Goal: Task Accomplishment & Management: Complete application form

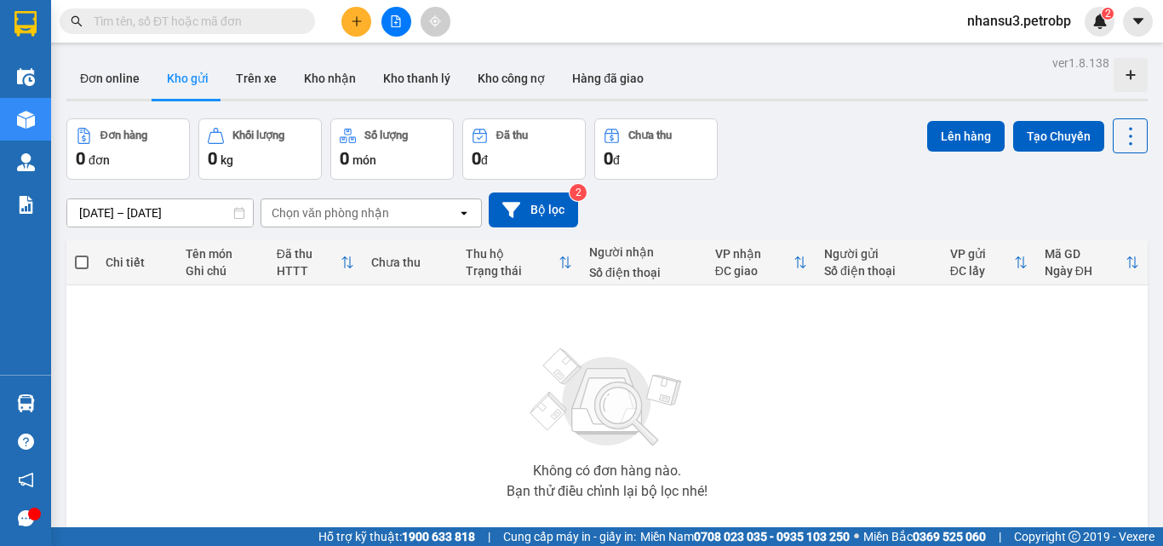
click at [202, 18] on input "text" at bounding box center [194, 21] width 201 height 19
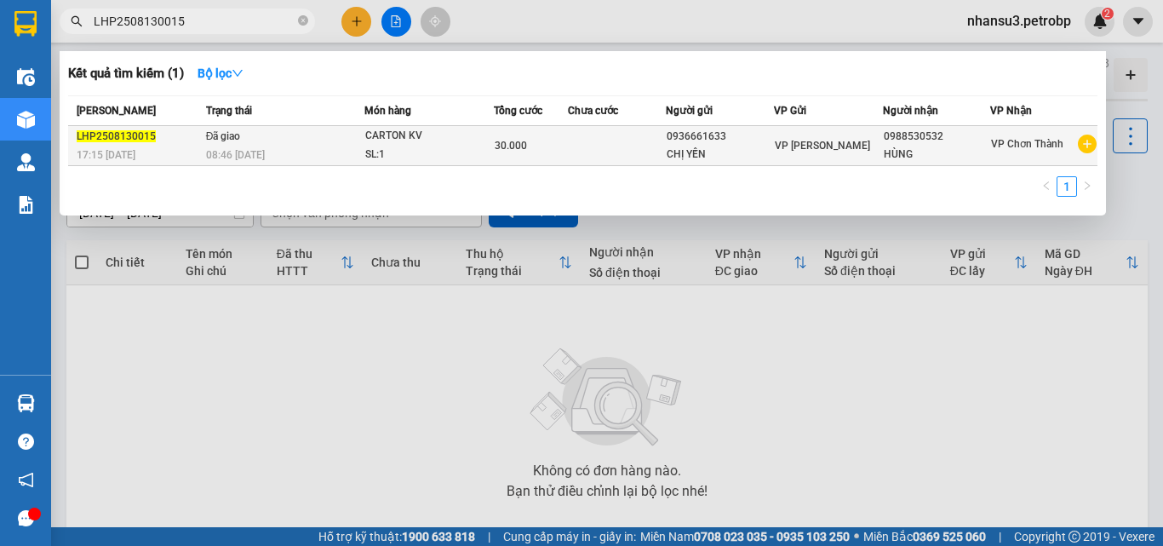
type input "LHP2508130015"
click at [594, 146] on td at bounding box center [617, 146] width 98 height 40
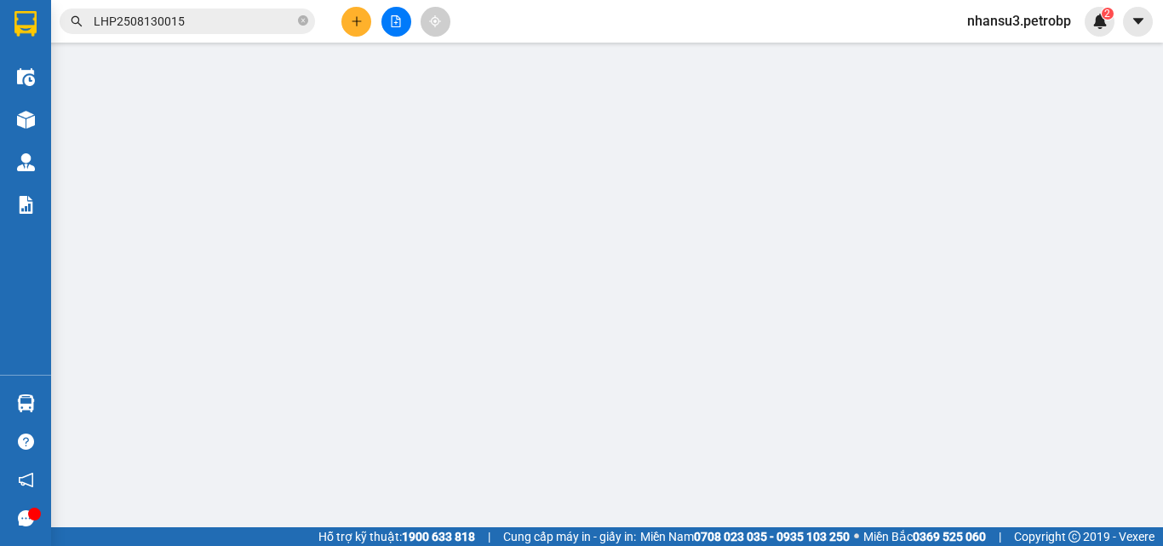
type input "0936661633"
type input "CHỊ YẾN"
type input "0988530532"
type input "HÙNG"
type input "30.000"
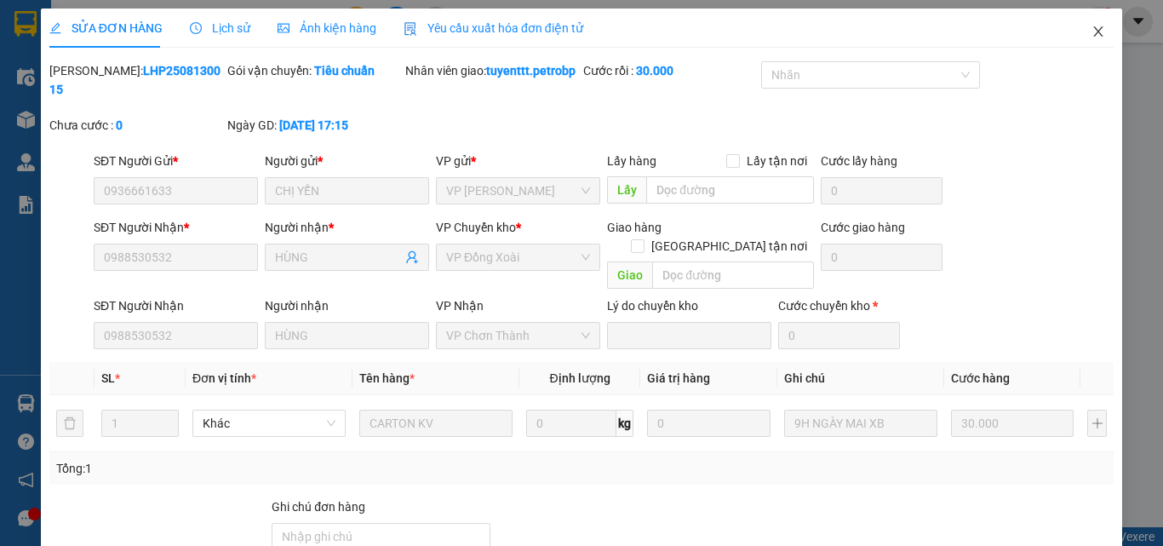
click at [1091, 31] on icon "close" at bounding box center [1098, 32] width 14 height 14
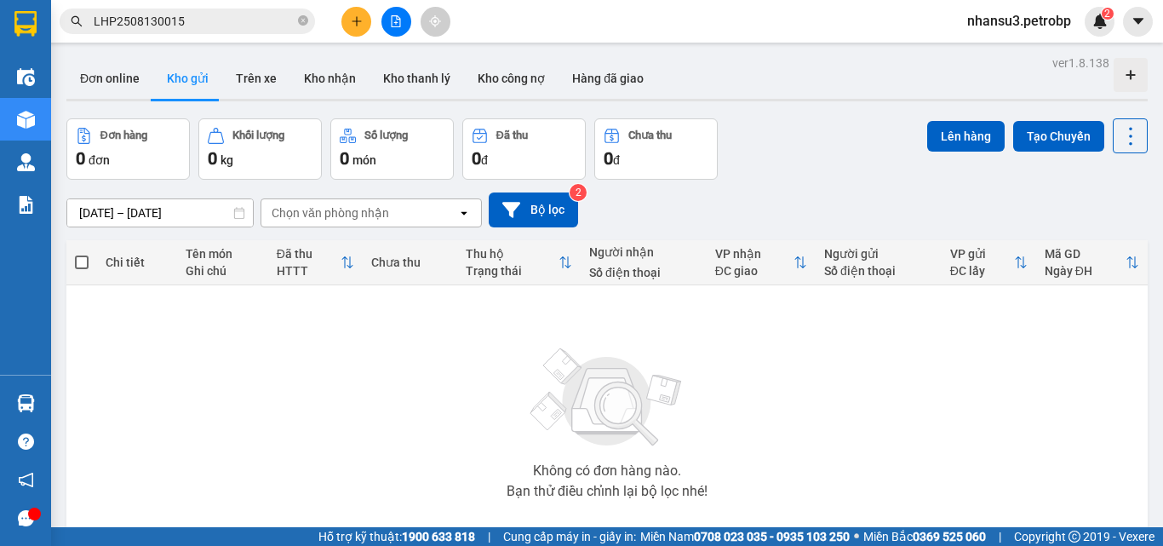
click at [198, 22] on input "LHP2508130015" at bounding box center [194, 21] width 201 height 19
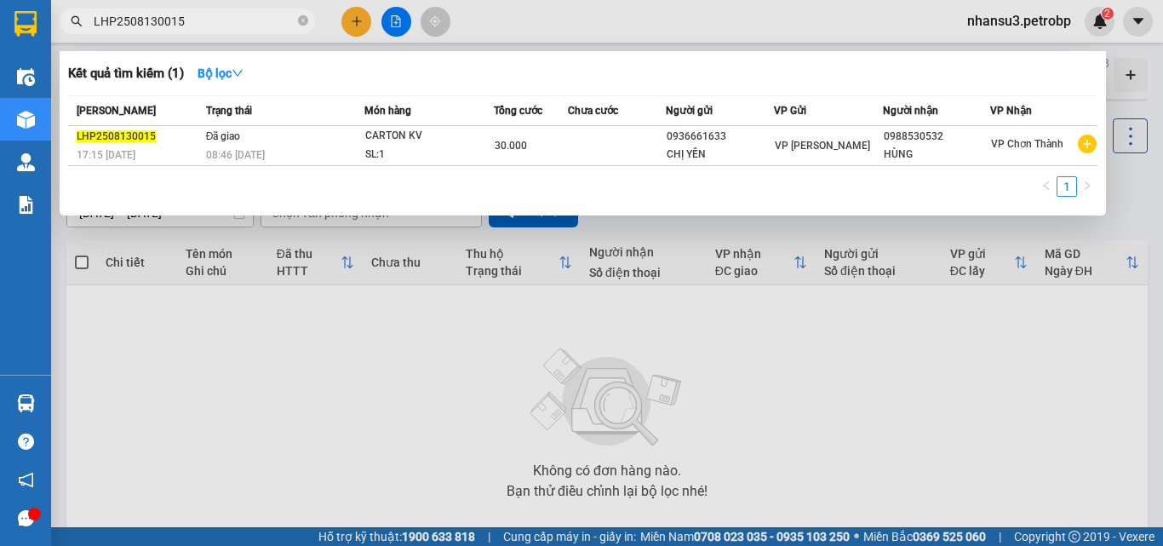
drag, startPoint x: 211, startPoint y: 20, endPoint x: 141, endPoint y: 26, distance: 70.0
click at [141, 26] on input "LHP2508130015" at bounding box center [194, 21] width 201 height 19
click at [197, 18] on input "LHP2508130015" at bounding box center [194, 21] width 201 height 19
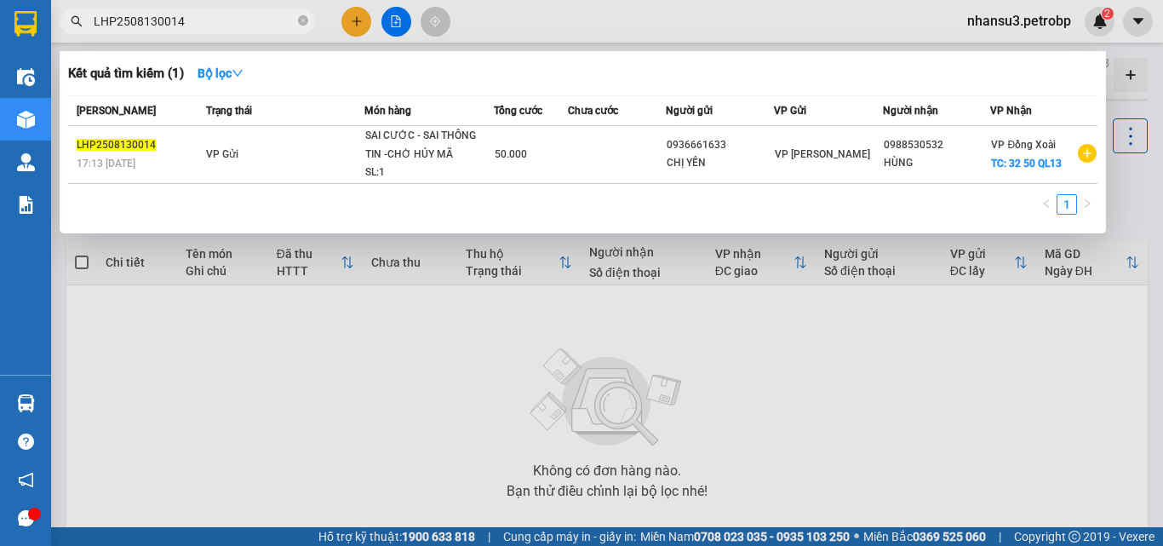
type input "LHP2508130014"
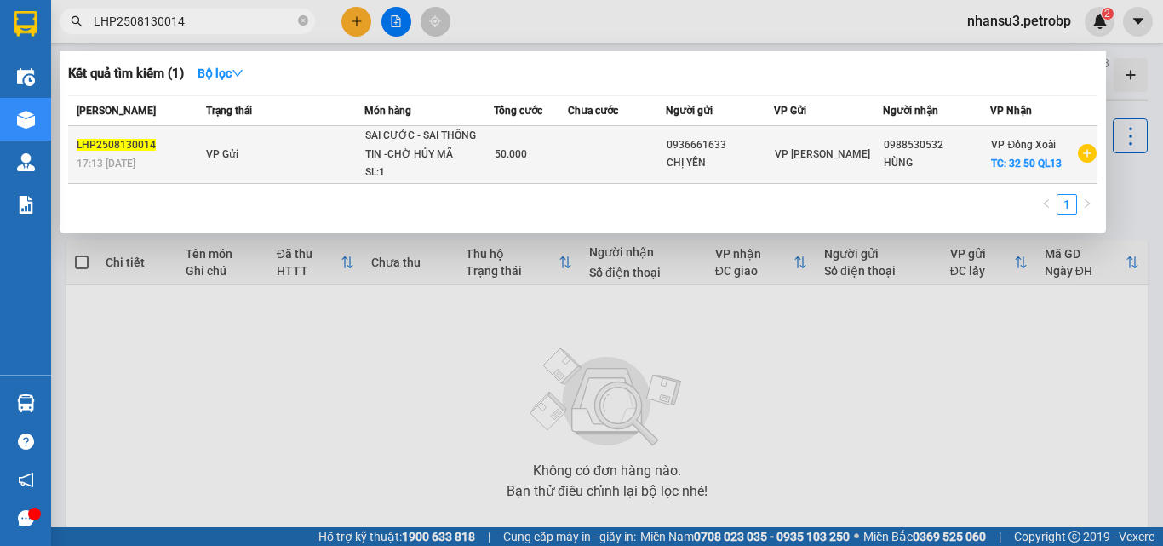
click at [535, 164] on td "50.000" at bounding box center [531, 155] width 74 height 58
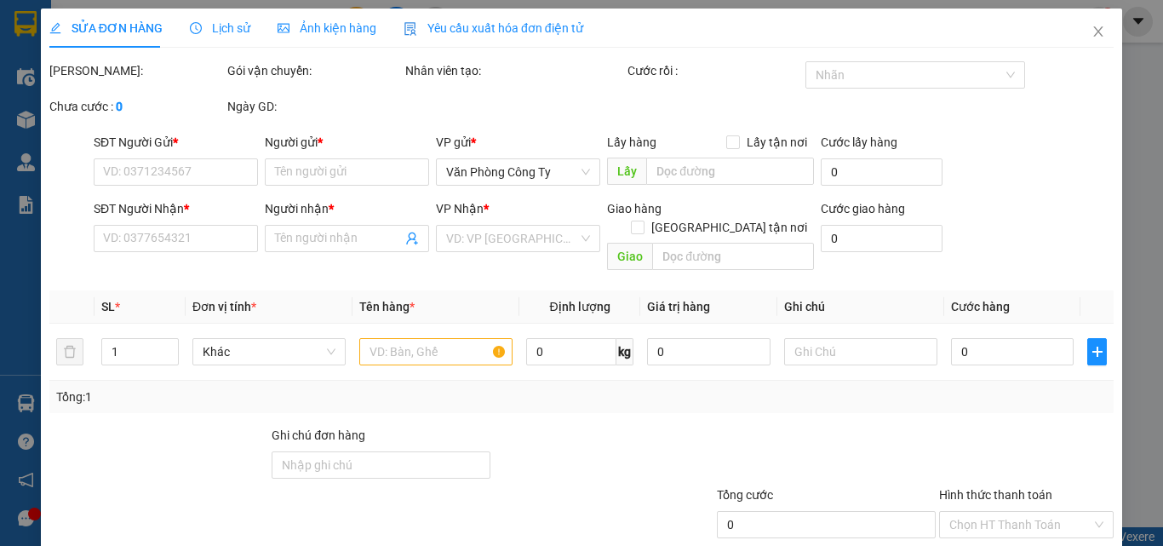
type input "0936661633"
type input "CHỊ YẾN"
type input "0988530532"
type input "HÙNG"
checkbox input "true"
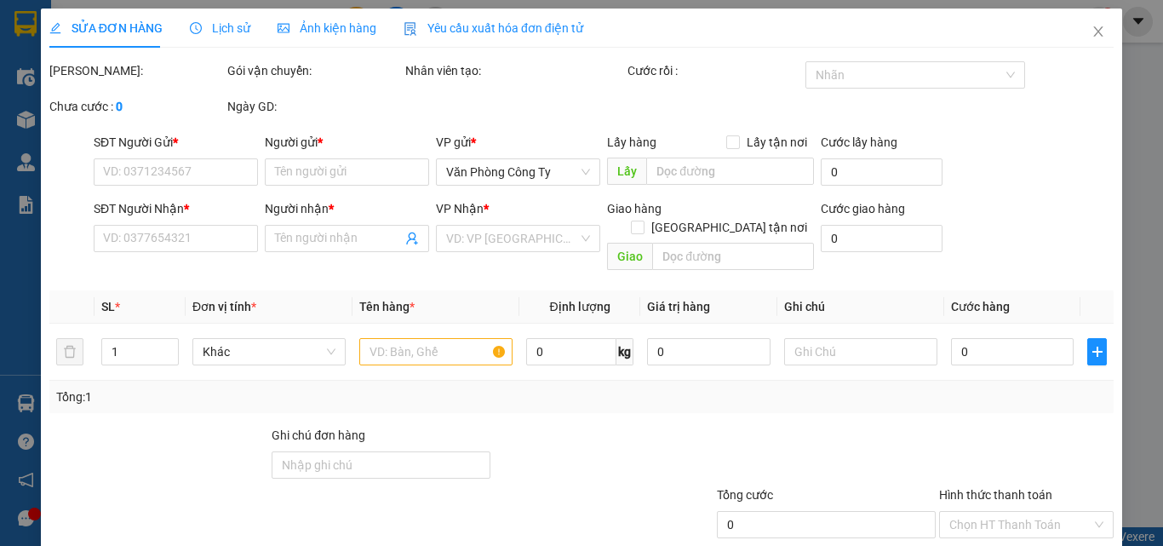
type input "32 50 QL13"
type input "50.000"
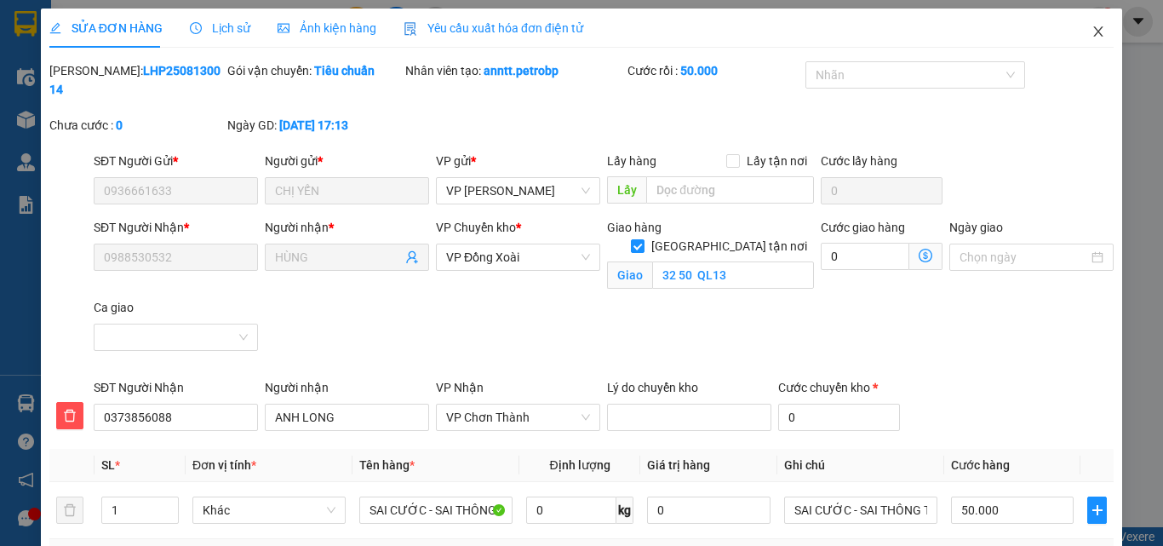
click at [1091, 32] on icon "close" at bounding box center [1098, 32] width 14 height 14
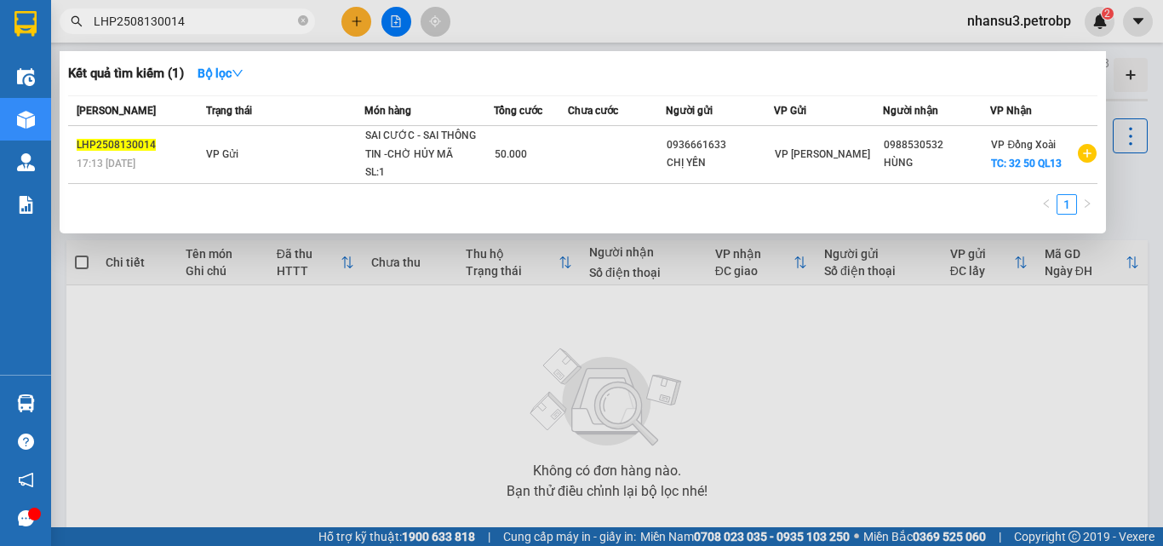
click at [199, 15] on input "LHP2508130014" at bounding box center [194, 21] width 201 height 19
drag, startPoint x: 206, startPoint y: 15, endPoint x: 27, endPoint y: 17, distance: 178.7
click at [86, 20] on span "LHP2508130014" at bounding box center [187, 22] width 255 height 26
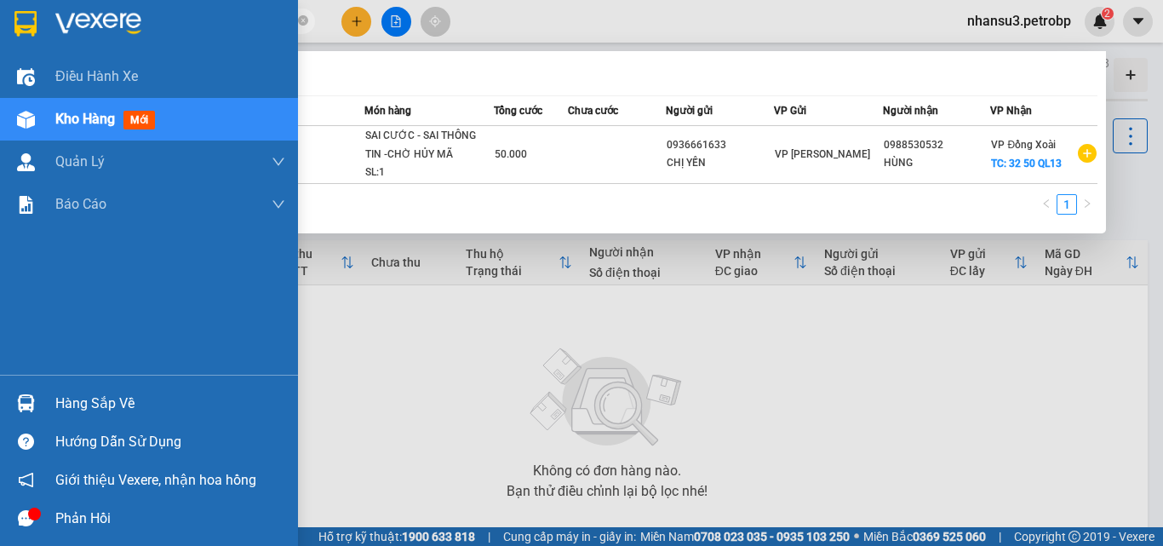
paste input "MH2508130003"
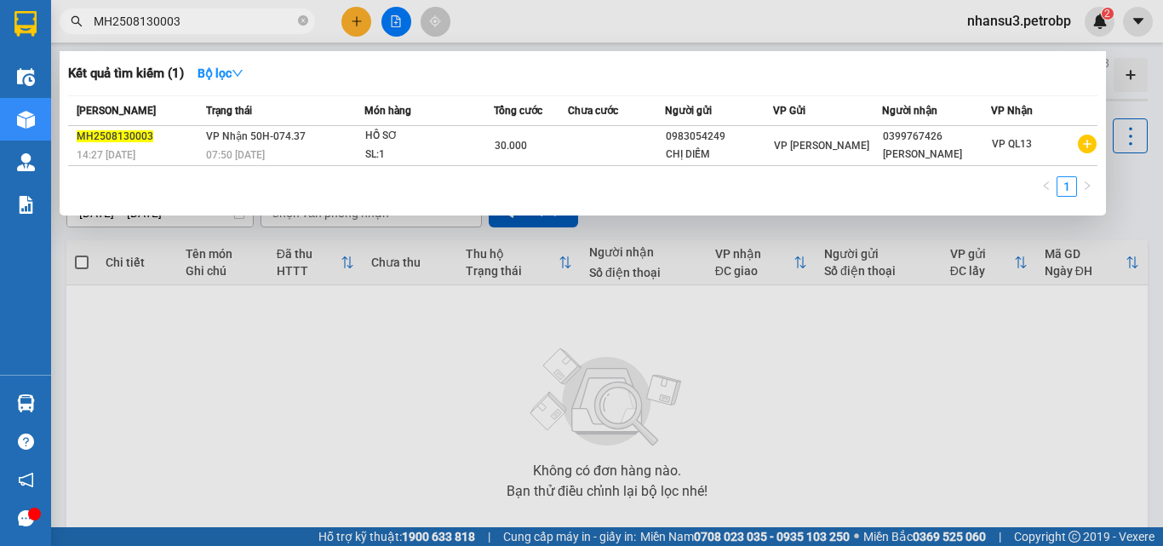
drag, startPoint x: 187, startPoint y: 20, endPoint x: 84, endPoint y: 49, distance: 107.2
click at [84, 37] on div "Kết quả tìm kiếm ( 1 ) Bộ lọc Mã ĐH Trạng thái Món hàng Tổng cước Chưa cước Ngư…" at bounding box center [166, 22] width 332 height 30
paste input "CTVĐ10250813000"
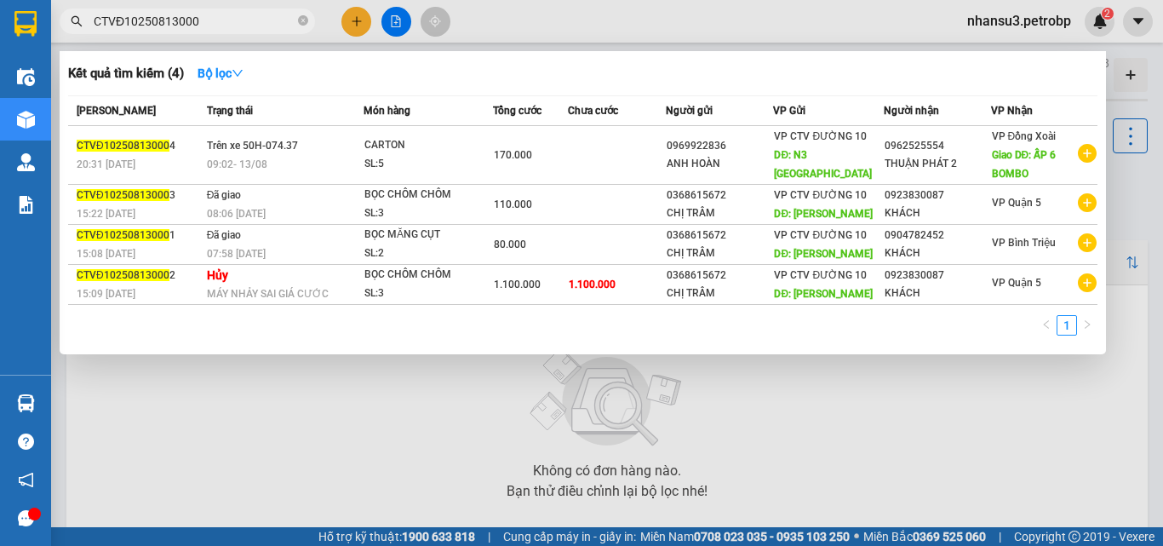
drag, startPoint x: 227, startPoint y: 20, endPoint x: 90, endPoint y: 35, distance: 137.8
click at [90, 35] on div "Kết quả tìm kiếm ( 4 ) Bộ lọc Mã ĐH Trạng thái Món hàng Tổng cước Chưa cước Ngư…" at bounding box center [166, 22] width 332 height 30
paste input "2"
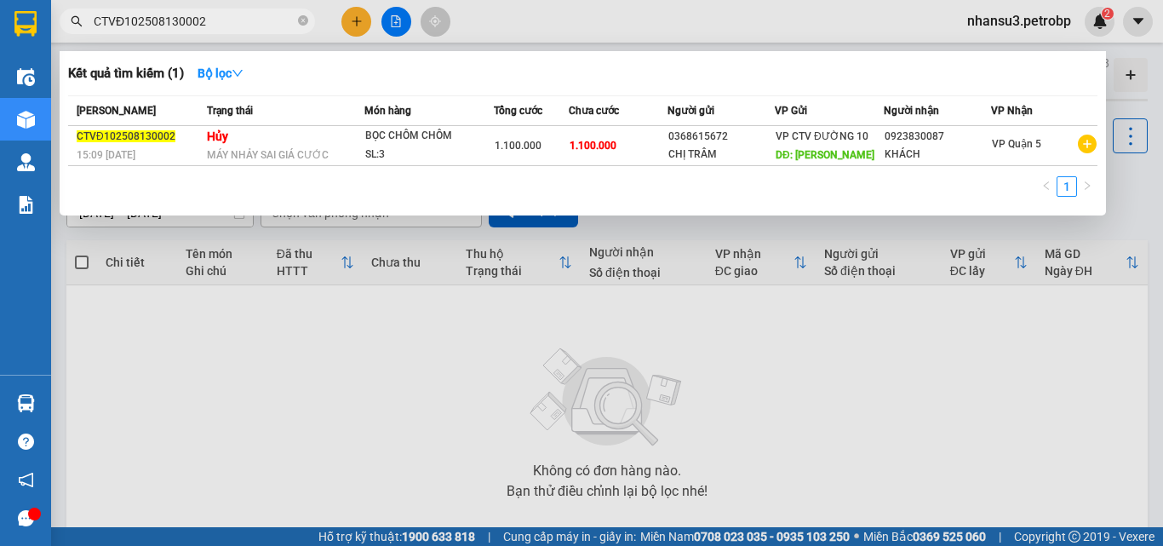
type input "CTVĐ102508130002"
click at [1095, 31] on div at bounding box center [581, 273] width 1163 height 546
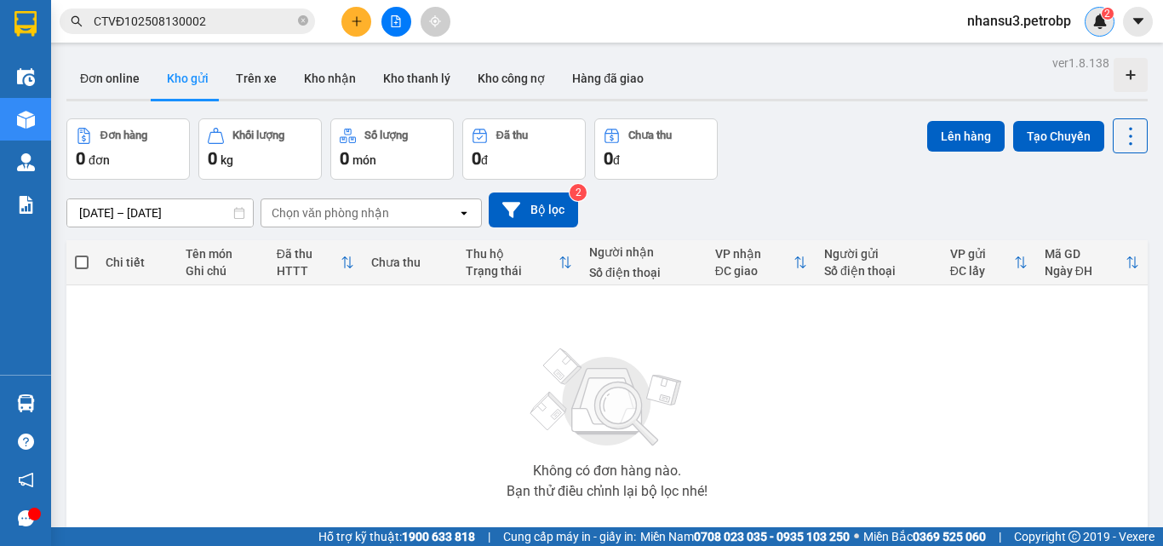
click at [1099, 19] on img at bounding box center [1099, 21] width 15 height 15
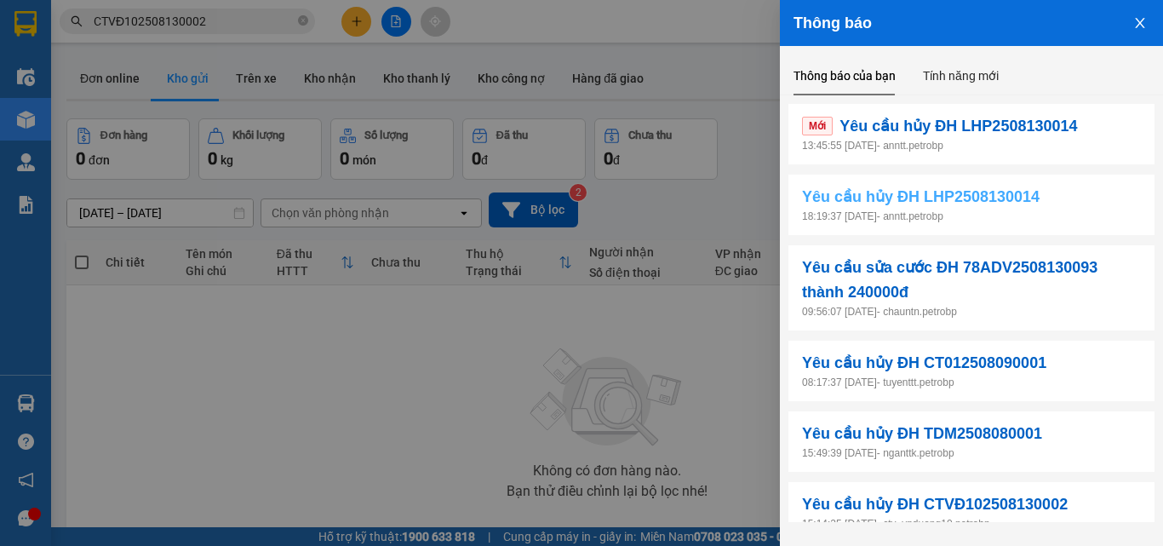
click at [1023, 206] on span "Yêu cầu hủy ĐH LHP2508130014" at bounding box center [920, 197] width 237 height 24
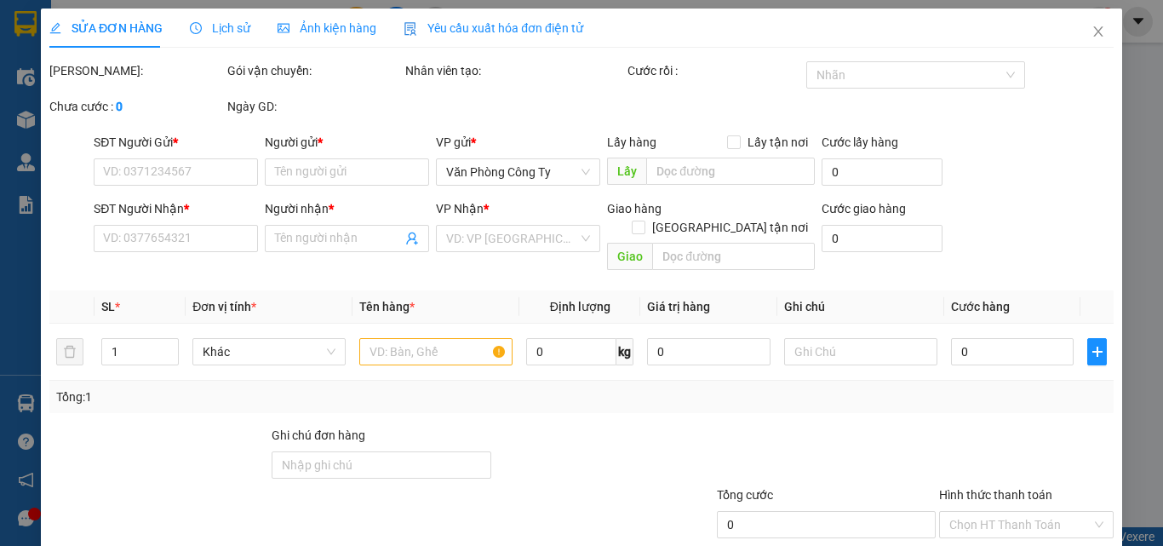
type input "0936661633"
type input "CHỊ YẾN"
type input "0988530532"
type input "HÙNG"
checkbox input "true"
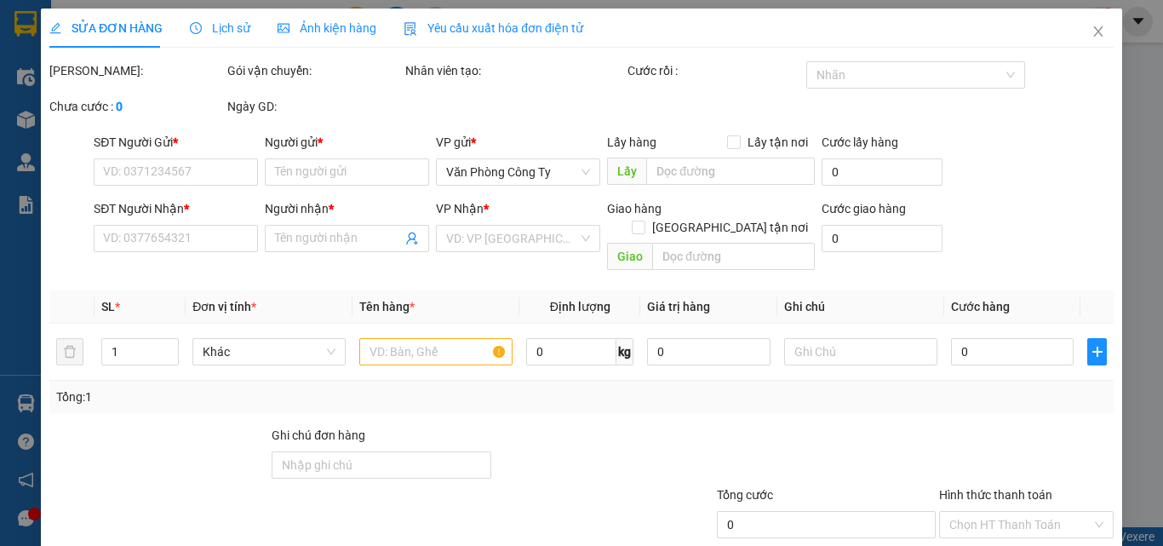
type input "32 50 QL13"
type input "50.000"
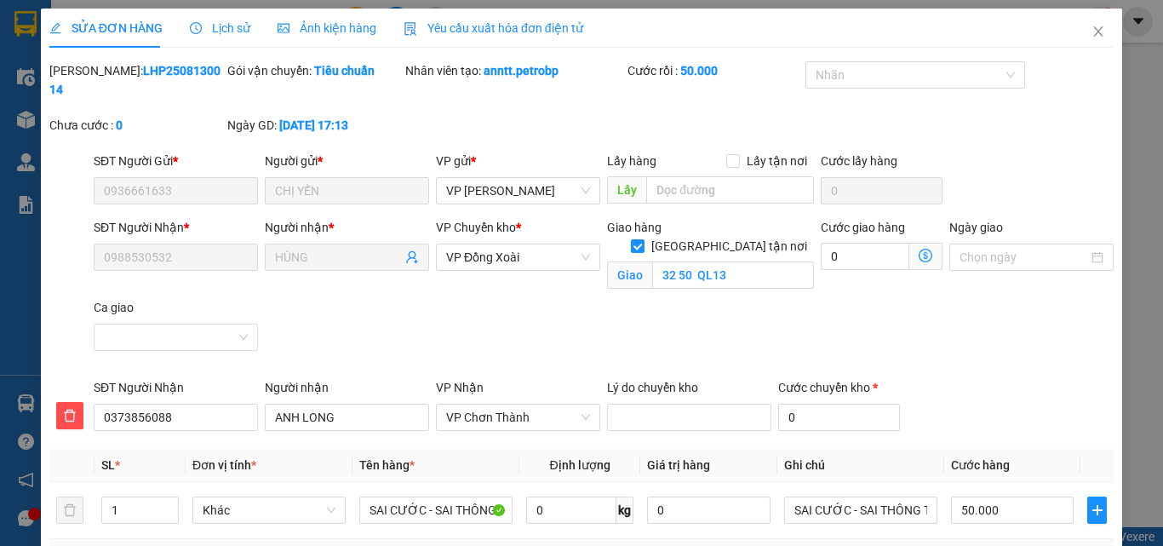
scroll to position [246, 0]
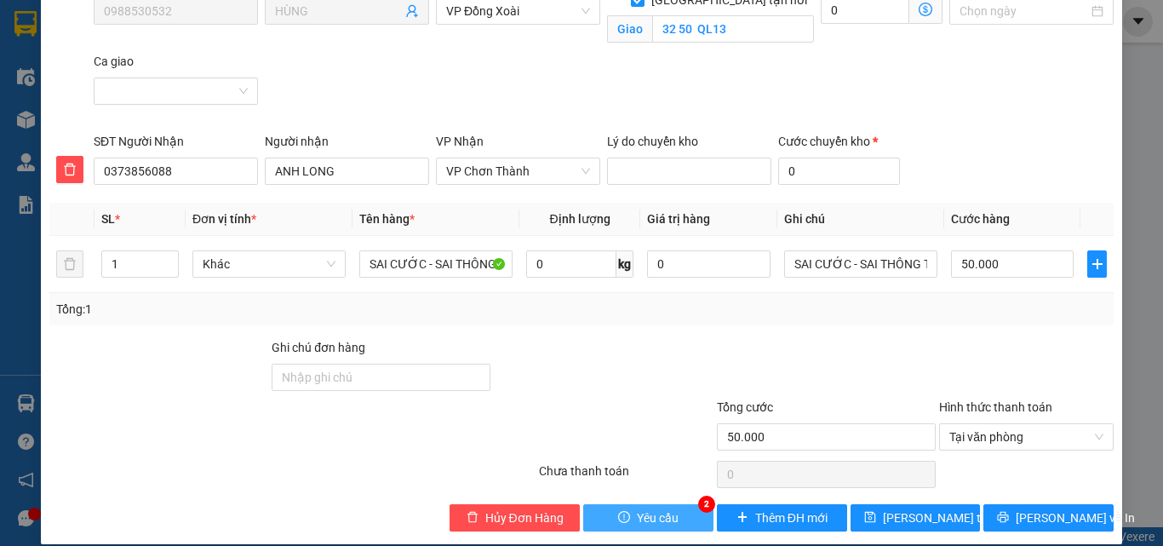
click at [637, 508] on span "Yêu cầu" at bounding box center [658, 517] width 42 height 19
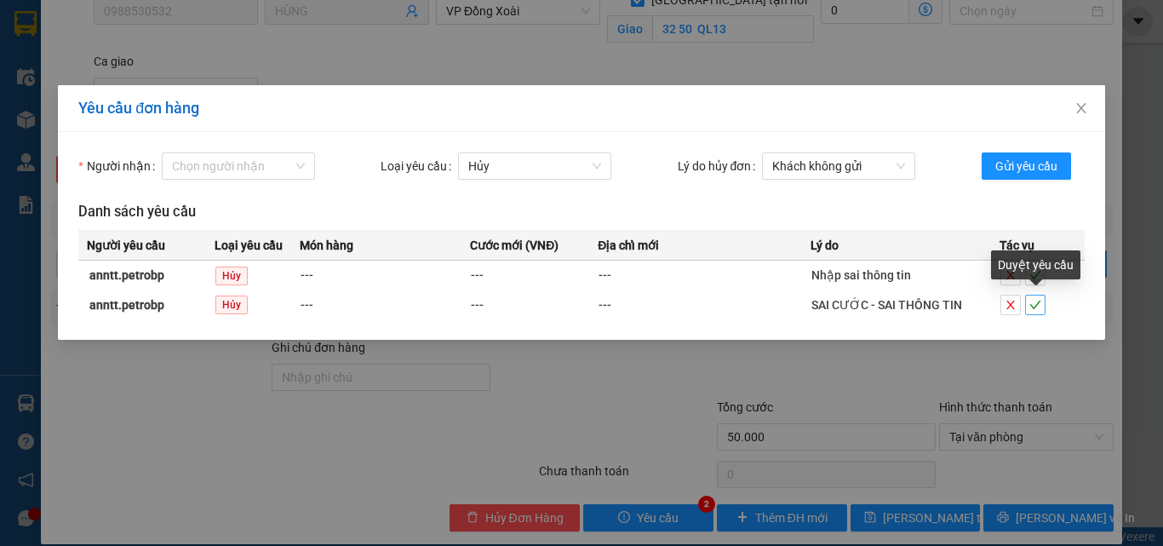
click at [1034, 306] on icon "check" at bounding box center [1034, 304] width 11 height 9
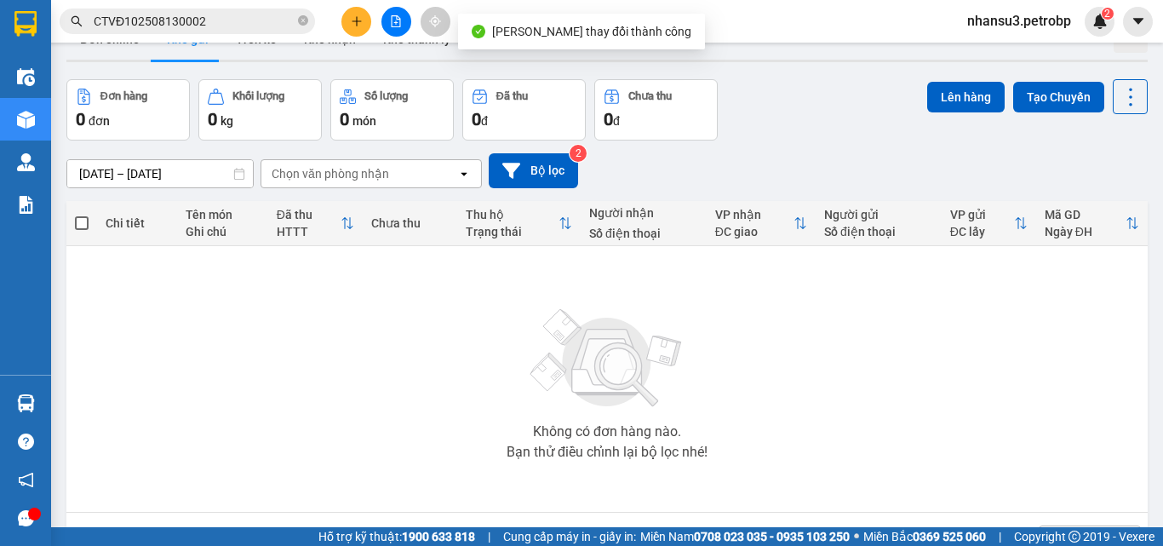
scroll to position [94, 0]
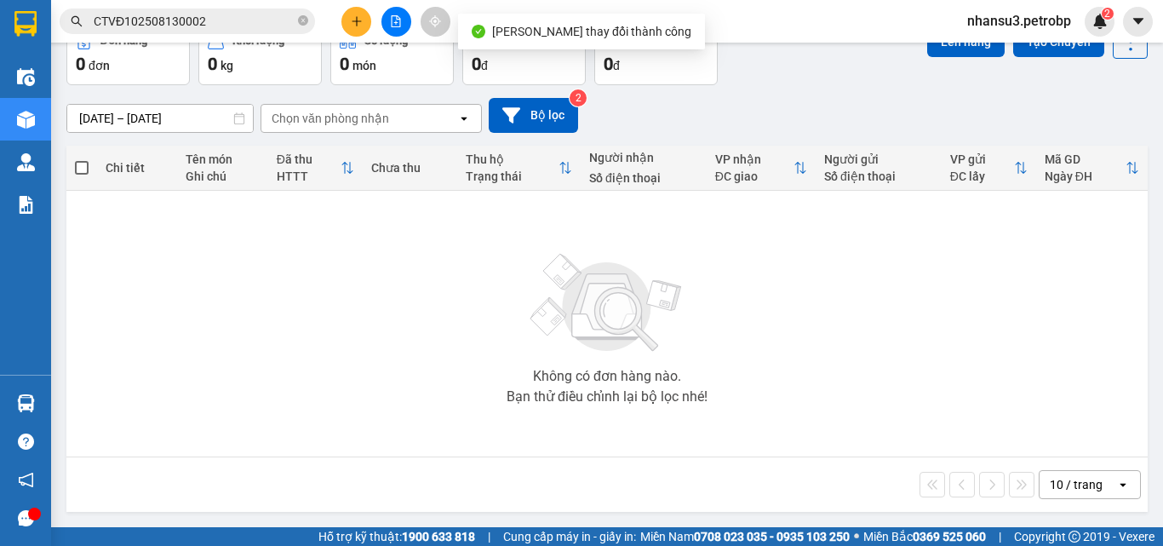
click at [1101, 3] on div "Kết quả tìm kiếm ( 1 ) Bộ lọc Mã ĐH Trạng thái Món hàng Tổng cước Chưa cước Ngư…" at bounding box center [581, 21] width 1163 height 43
click at [1107, 14] on span "2" at bounding box center [1107, 14] width 6 height 12
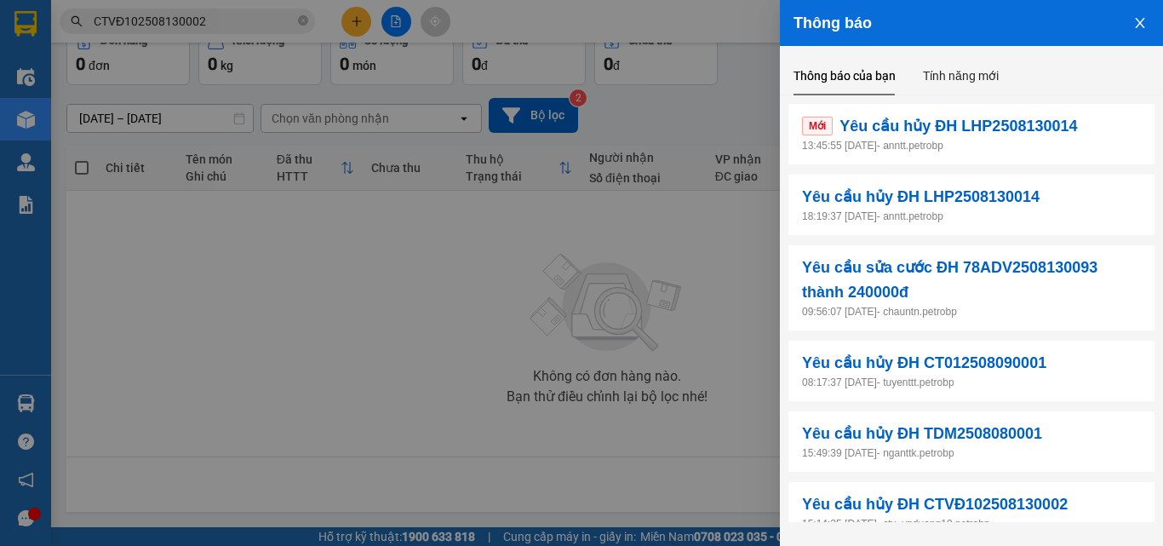
click at [1061, 151] on p "13:45:55 [DATE] - anntt.petrobp" at bounding box center [971, 146] width 339 height 16
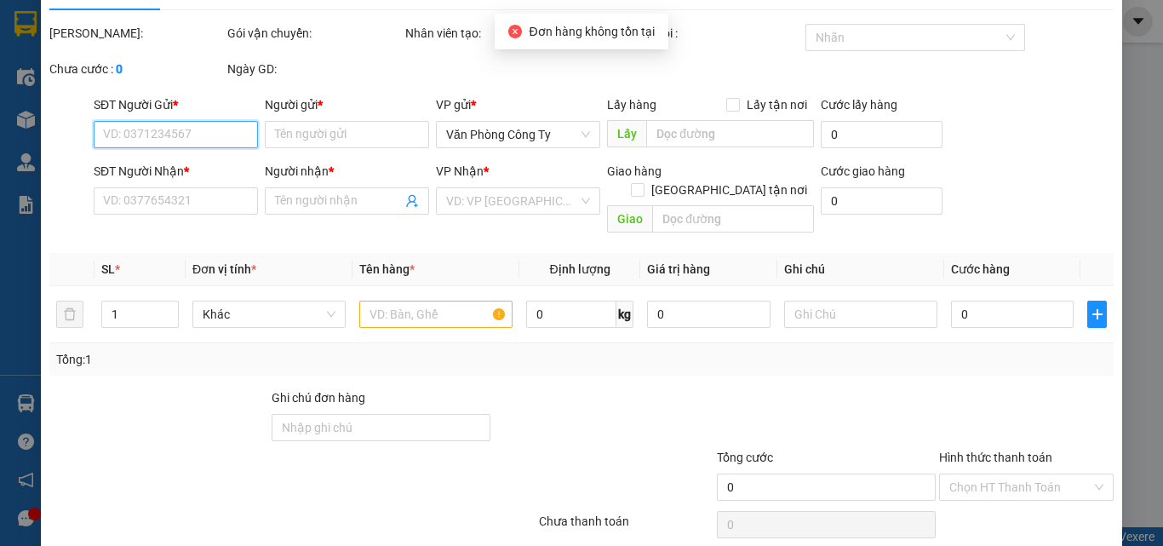
scroll to position [88, 0]
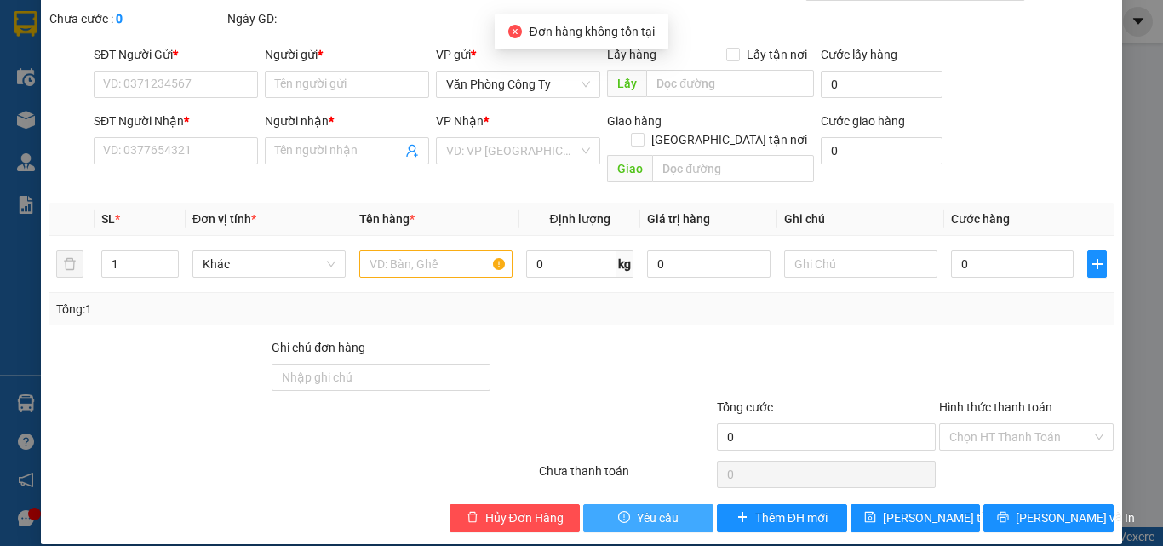
click at [651, 508] on span "Yêu cầu" at bounding box center [658, 517] width 42 height 19
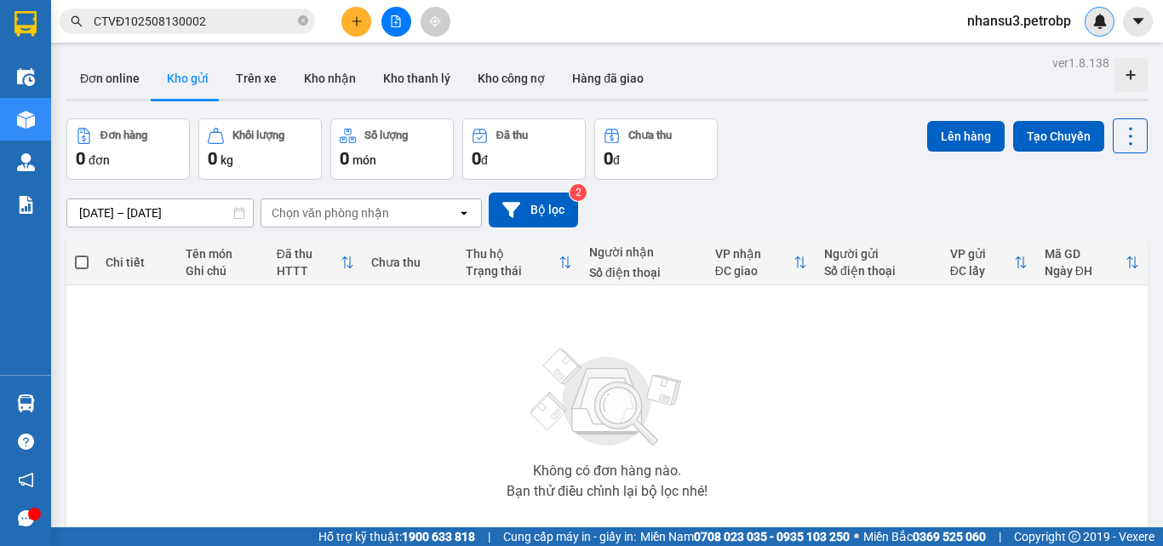
click at [1102, 9] on div at bounding box center [1099, 22] width 30 height 30
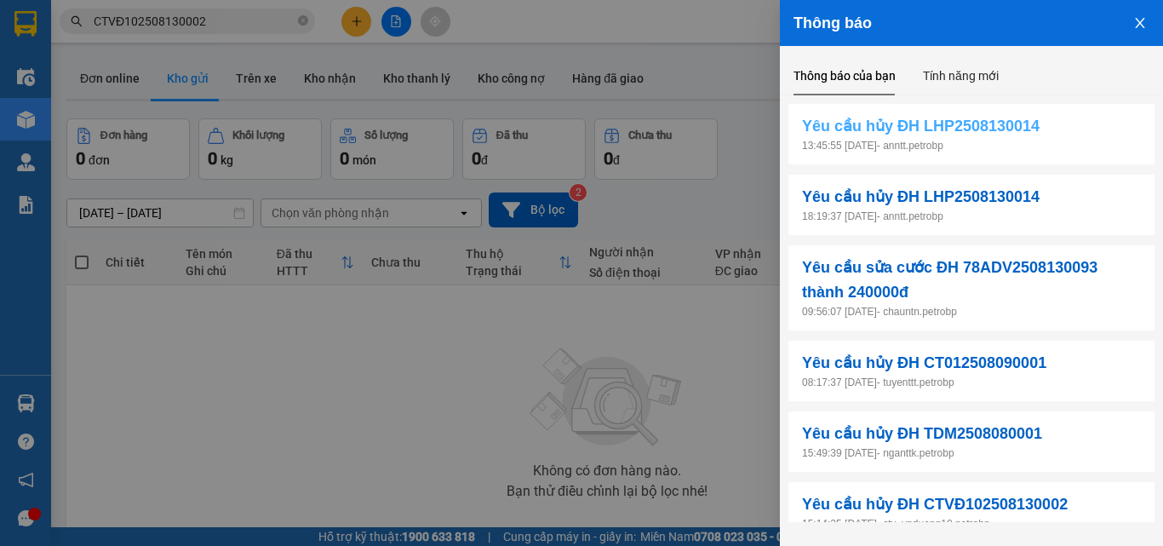
click at [1015, 128] on span "Yêu cầu hủy ĐH LHP2508130014" at bounding box center [920, 126] width 237 height 24
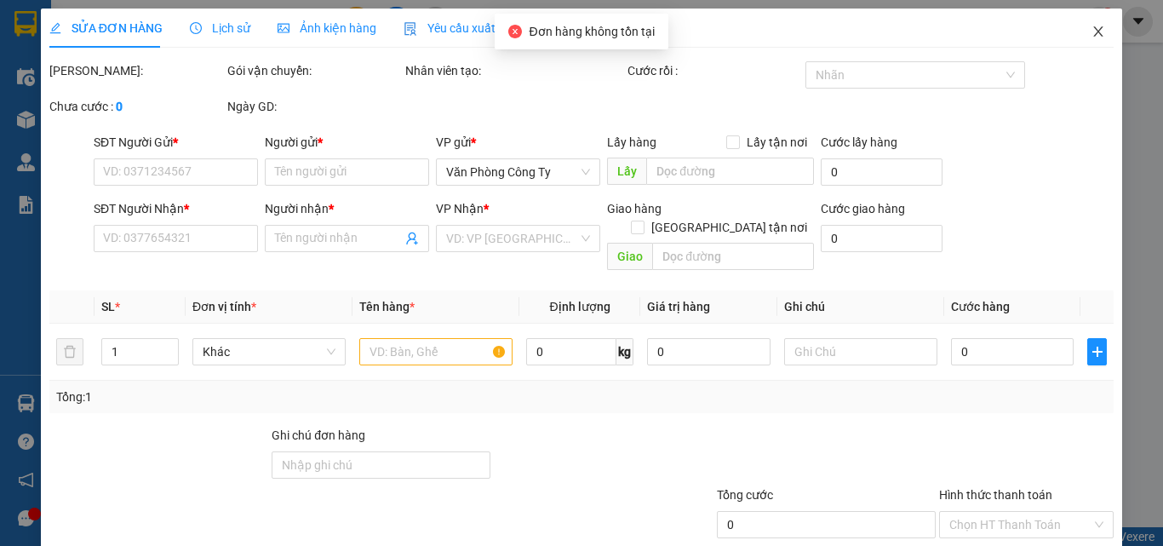
click at [1091, 29] on icon "close" at bounding box center [1098, 32] width 14 height 14
